Goal: Transaction & Acquisition: Book appointment/travel/reservation

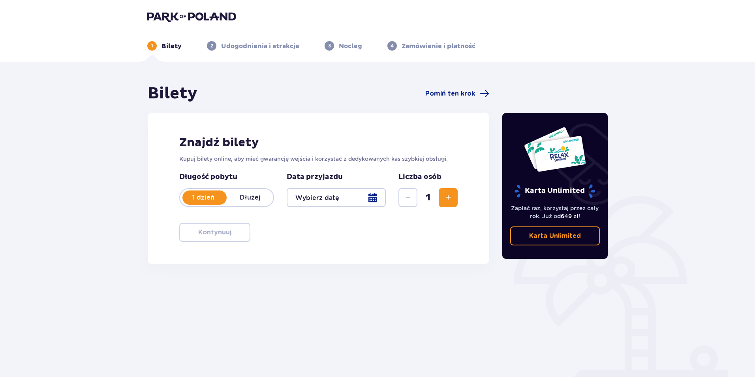
type input "[DATE]"
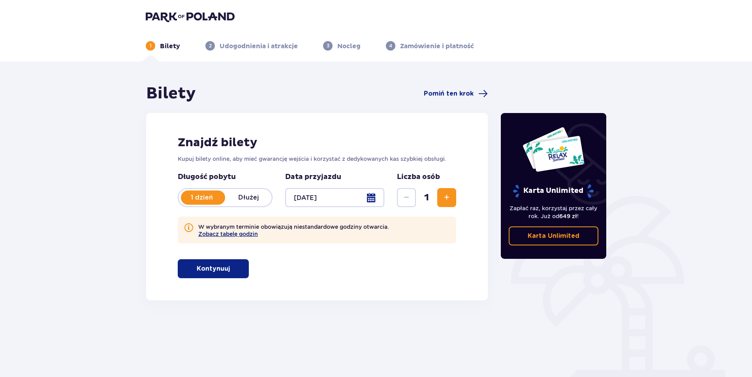
click at [238, 232] on button "Zobacz tabelę godzin" at bounding box center [228, 234] width 60 height 6
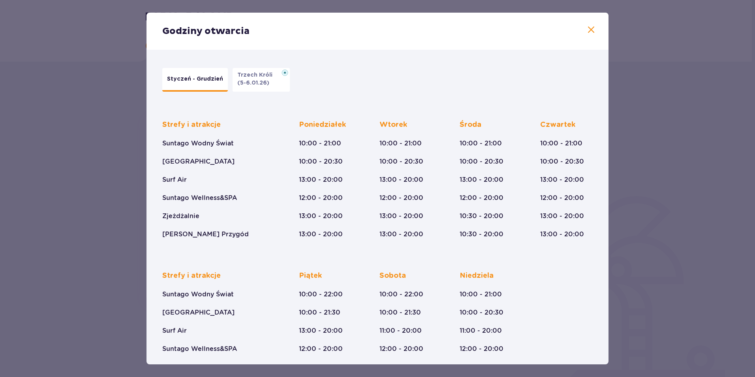
click at [196, 82] on p "Styczeń - Grudzień" at bounding box center [195, 79] width 56 height 8
click at [202, 234] on p "[PERSON_NAME] Przygód" at bounding box center [205, 234] width 86 height 9
click at [588, 37] on div "Godziny otwarcia" at bounding box center [377, 31] width 462 height 37
click at [587, 30] on span at bounding box center [590, 29] width 9 height 9
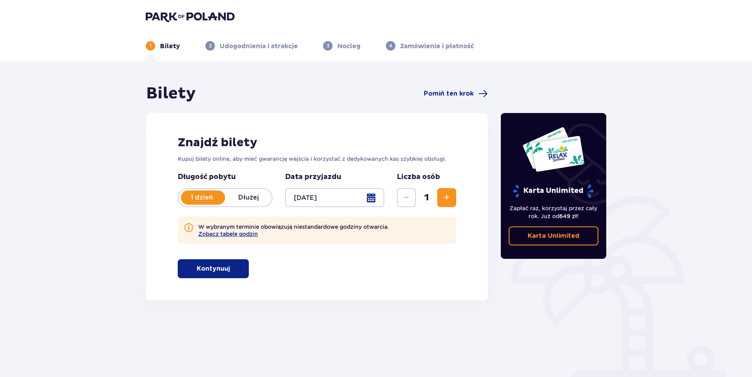
click at [244, 270] on button "Kontynuuj" at bounding box center [213, 268] width 71 height 19
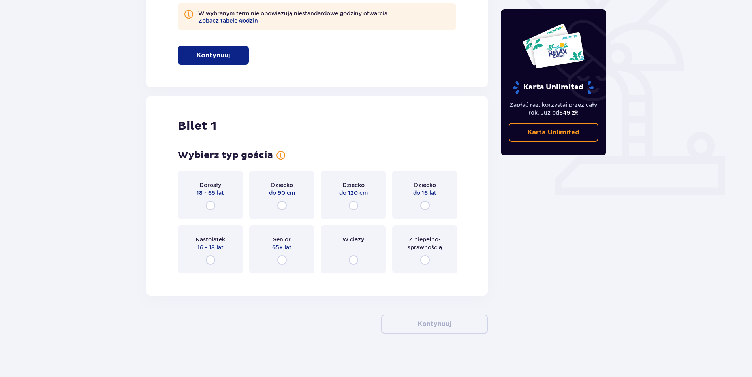
scroll to position [217, 0]
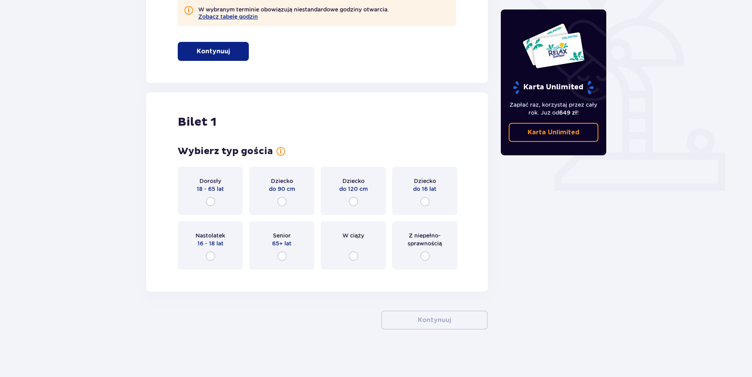
click at [208, 200] on input "radio" at bounding box center [210, 201] width 9 height 9
radio input "true"
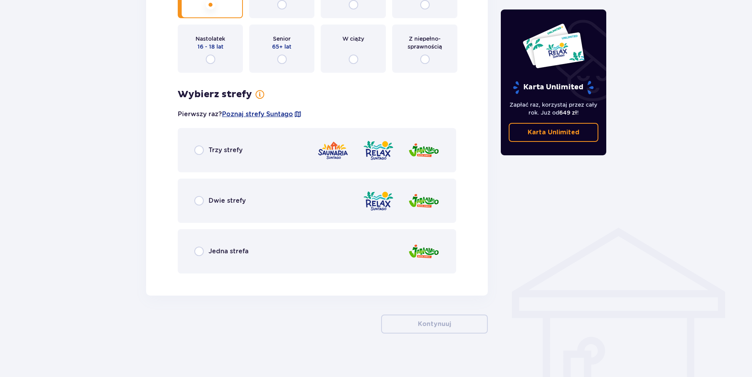
scroll to position [418, 0]
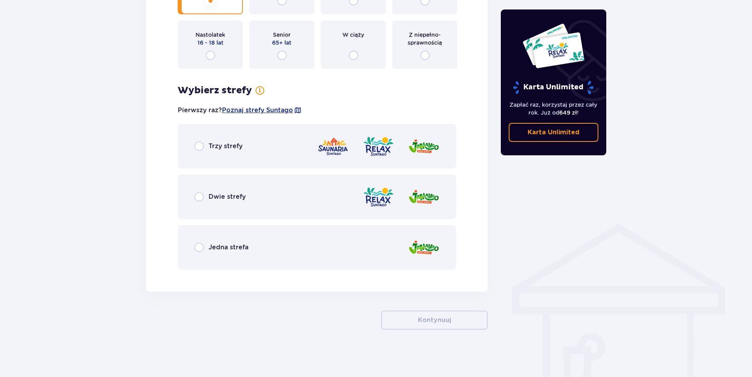
click at [201, 152] on div "Trzy strefy" at bounding box center [317, 146] width 278 height 44
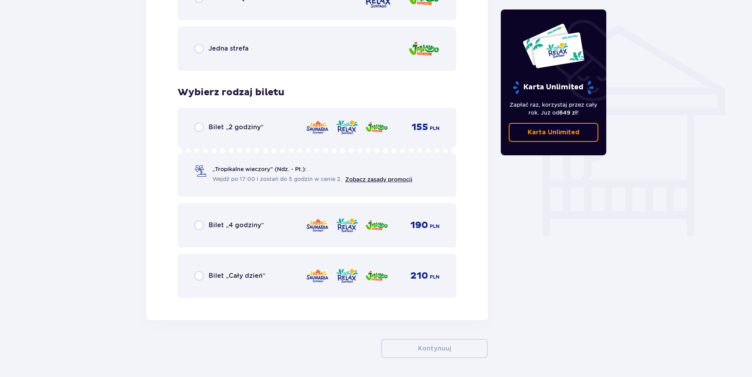
scroll to position [645, 0]
